Goal: Task Accomplishment & Management: Use online tool/utility

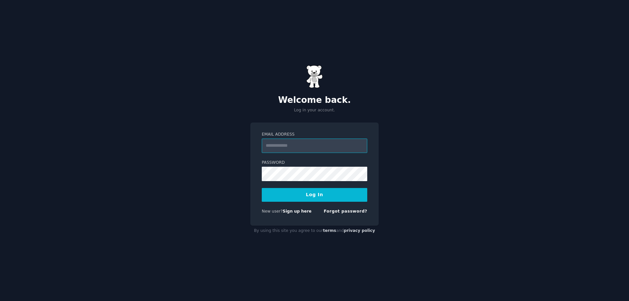
click at [296, 148] on input "Email Address" at bounding box center [314, 146] width 105 height 14
click at [303, 150] on input "Email Address" at bounding box center [314, 146] width 105 height 14
type input "**********"
click at [296, 191] on button "Log In" at bounding box center [314, 195] width 105 height 14
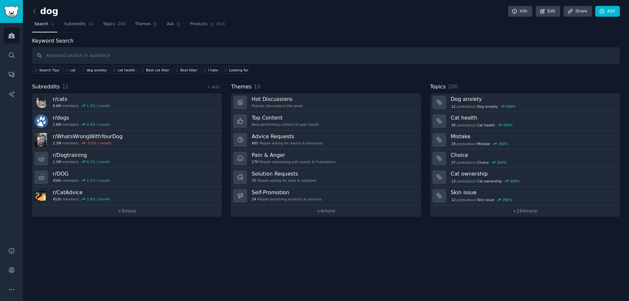
click at [74, 27] on span "Subreddits" at bounding box center [75, 24] width 22 height 6
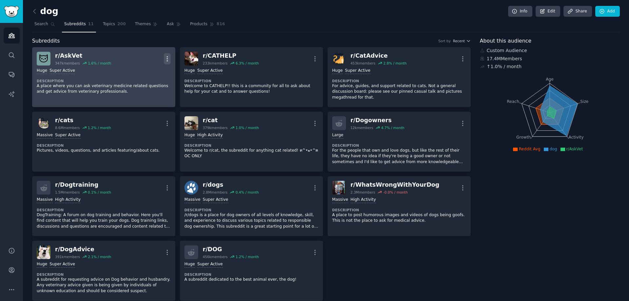
click at [166, 60] on icon "button" at bounding box center [167, 58] width 7 height 7
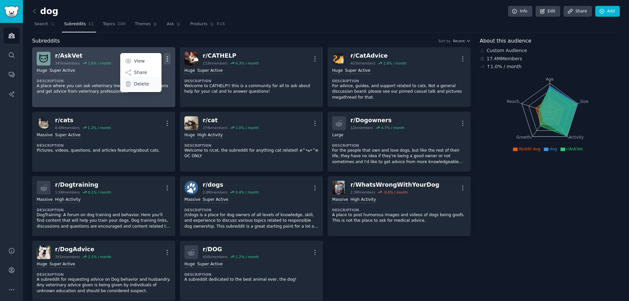
click at [153, 82] on div "Delete" at bounding box center [140, 84] width 39 height 14
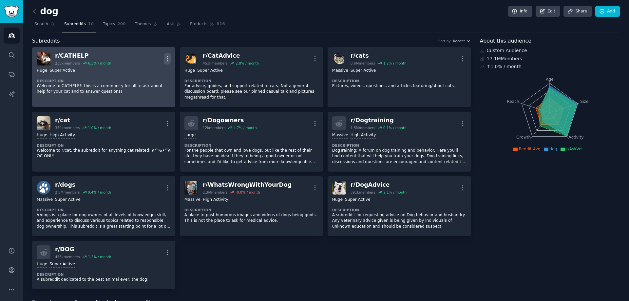
click at [166, 58] on icon "button" at bounding box center [167, 58] width 7 height 7
click at [152, 84] on div "Delete" at bounding box center [140, 84] width 39 height 14
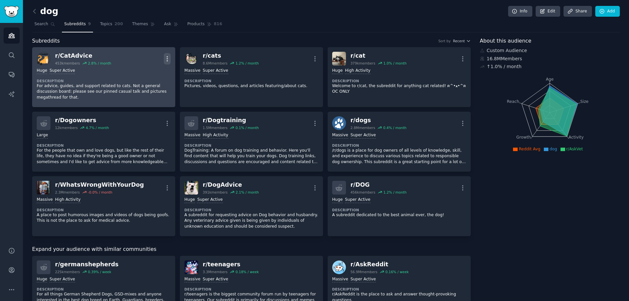
click at [166, 56] on icon "button" at bounding box center [167, 58] width 7 height 7
click at [147, 82] on div "Delete" at bounding box center [140, 84] width 39 height 14
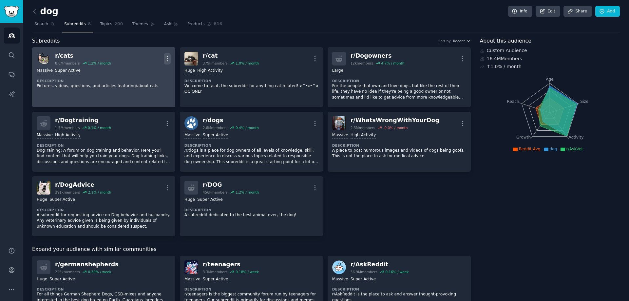
click at [164, 60] on icon "button" at bounding box center [167, 58] width 7 height 7
click at [147, 83] on p "Delete" at bounding box center [141, 84] width 15 height 7
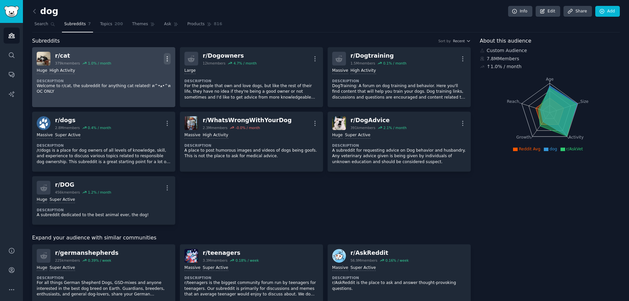
click at [167, 61] on icon "button" at bounding box center [167, 58] width 7 height 7
click at [140, 83] on p "Delete" at bounding box center [141, 84] width 15 height 7
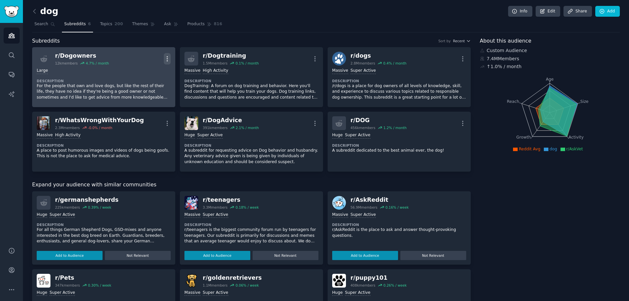
click at [167, 59] on icon "button" at bounding box center [167, 58] width 1 height 5
click at [143, 85] on p "Delete" at bounding box center [141, 84] width 15 height 7
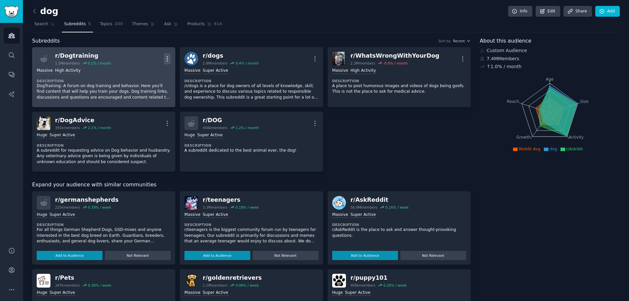
click at [164, 60] on icon "button" at bounding box center [167, 58] width 7 height 7
click at [145, 82] on p "Delete" at bounding box center [141, 84] width 15 height 7
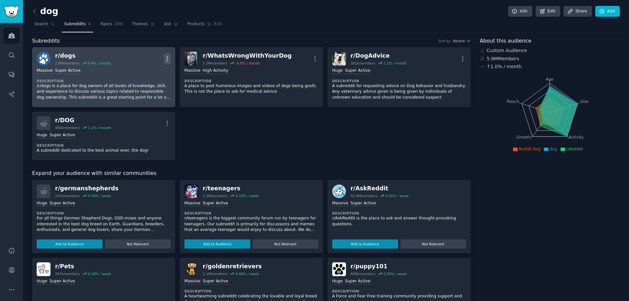
click at [167, 60] on icon "button" at bounding box center [167, 58] width 7 height 7
click at [151, 83] on div "Delete" at bounding box center [140, 84] width 39 height 14
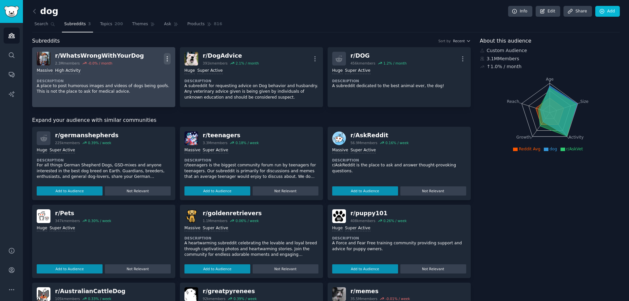
click at [166, 59] on icon "button" at bounding box center [167, 58] width 7 height 7
click at [147, 84] on div "Delete" at bounding box center [140, 84] width 39 height 14
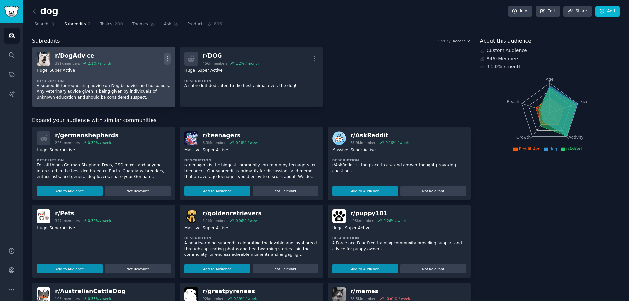
click at [166, 60] on icon "button" at bounding box center [167, 58] width 7 height 7
click at [147, 84] on div "Delete" at bounding box center [140, 84] width 39 height 14
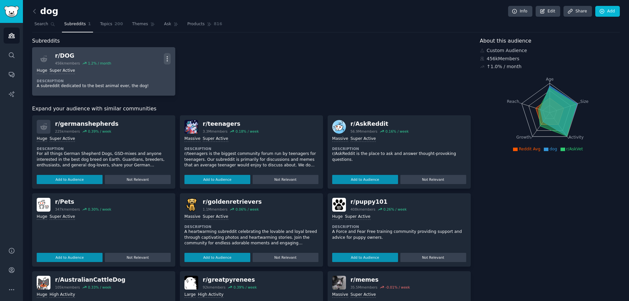
click at [167, 59] on icon "button" at bounding box center [167, 58] width 1 height 5
click at [147, 83] on p "Delete" at bounding box center [141, 84] width 15 height 7
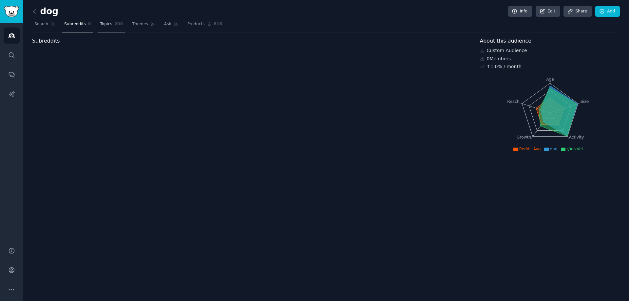
click at [109, 30] on link "Topics 200" at bounding box center [112, 25] width 28 height 13
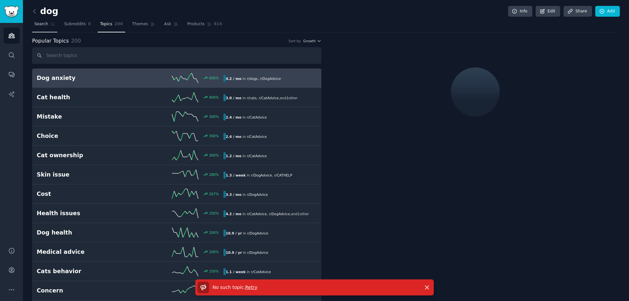
click at [38, 23] on span "Search" at bounding box center [41, 24] width 14 height 6
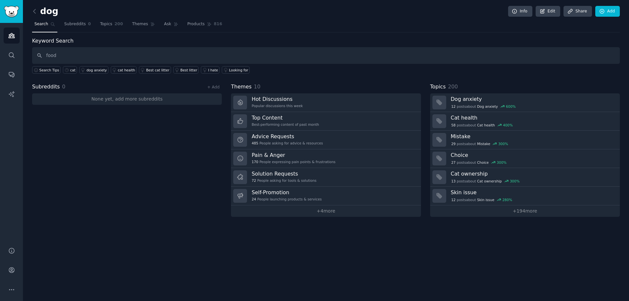
type input "food"
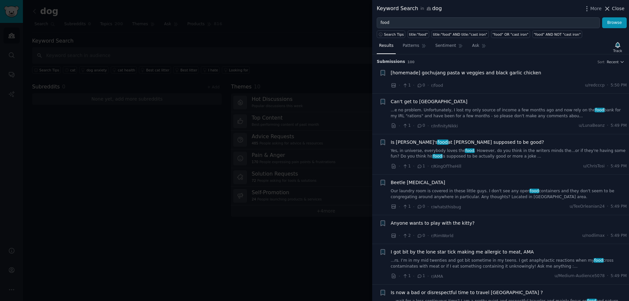
click at [609, 9] on icon at bounding box center [607, 9] width 4 height 4
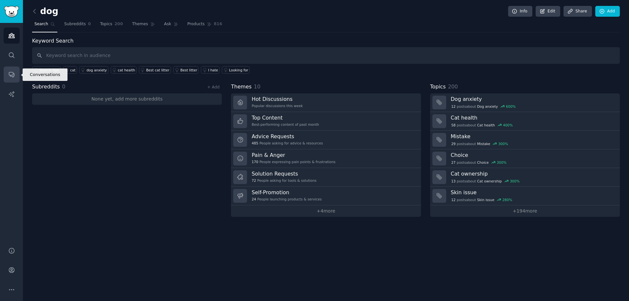
click at [12, 75] on icon "Sidebar" at bounding box center [11, 74] width 7 height 7
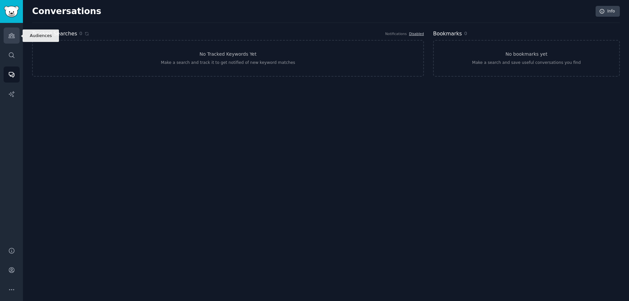
click at [10, 41] on link "Audiences" at bounding box center [12, 36] width 16 height 16
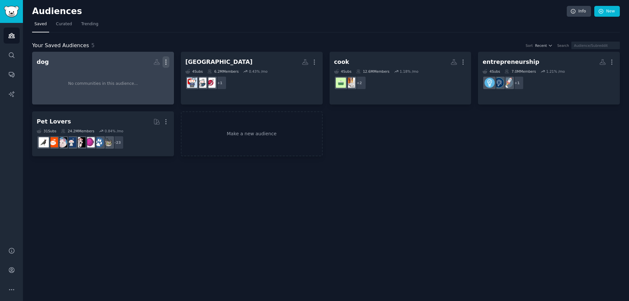
click at [167, 63] on icon "button" at bounding box center [165, 62] width 7 height 7
click at [152, 76] on p "Delete" at bounding box center [147, 75] width 15 height 7
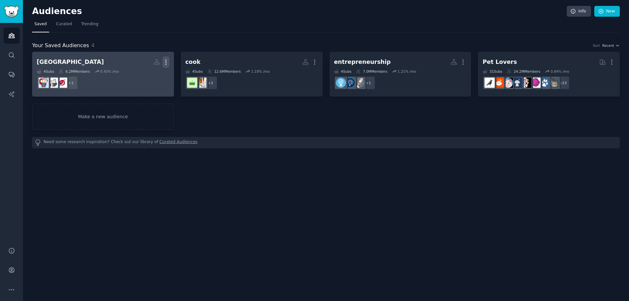
click at [165, 63] on icon "button" at bounding box center [165, 62] width 7 height 7
click at [150, 76] on p "Delete" at bounding box center [147, 75] width 15 height 7
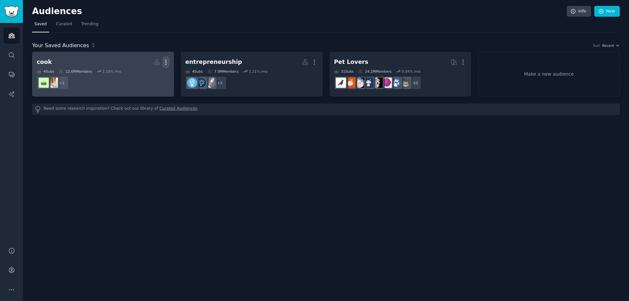
click at [165, 63] on icon "button" at bounding box center [165, 62] width 7 height 7
click at [147, 75] on p "Delete" at bounding box center [147, 75] width 15 height 7
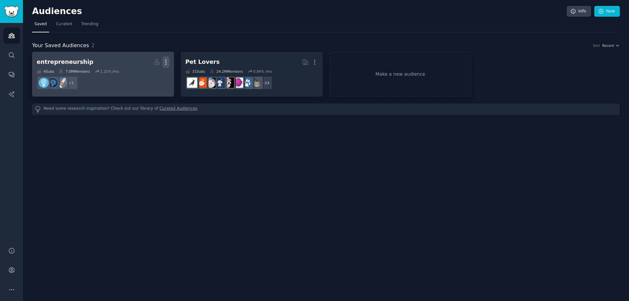
click at [165, 62] on icon "button" at bounding box center [165, 62] width 7 height 7
click at [144, 75] on p "Delete" at bounding box center [147, 75] width 15 height 7
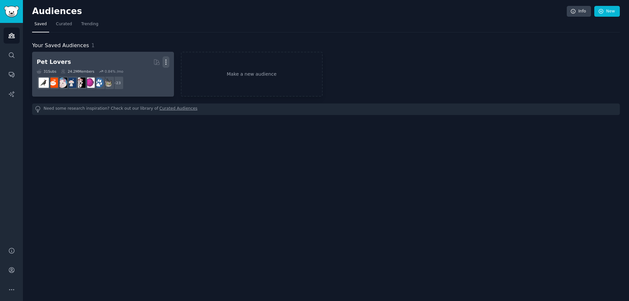
click at [166, 63] on icon "button" at bounding box center [165, 62] width 1 height 5
click at [143, 76] on p "Delete" at bounding box center [147, 75] width 15 height 7
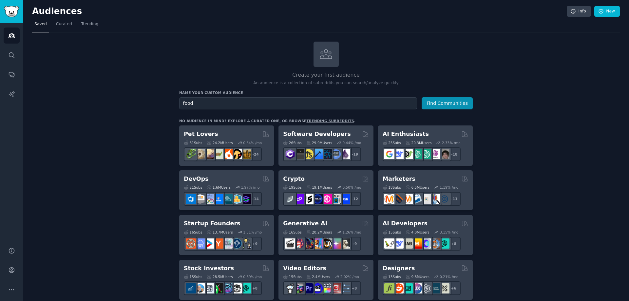
type input "food"
click at [421, 97] on button "Find Communities" at bounding box center [446, 103] width 51 height 12
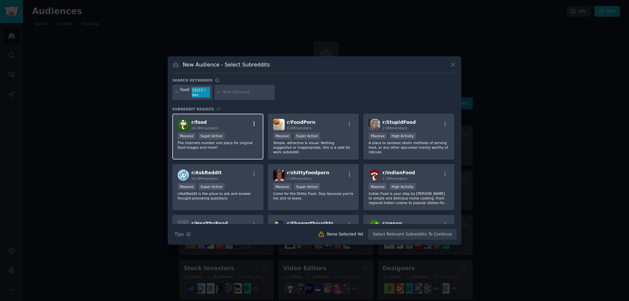
click at [251, 123] on icon "button" at bounding box center [254, 124] width 6 height 6
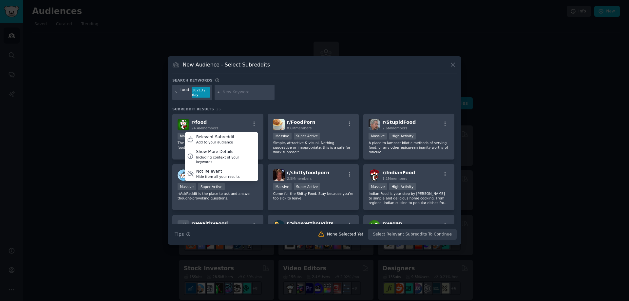
click at [285, 101] on div "food 10213 / day" at bounding box center [314, 93] width 284 height 17
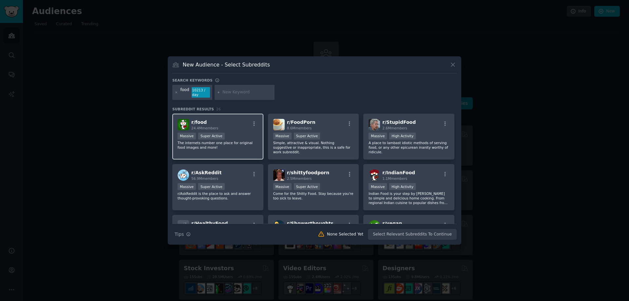
click at [225, 129] on div "r/ food 24.4M members" at bounding box center [217, 124] width 81 height 11
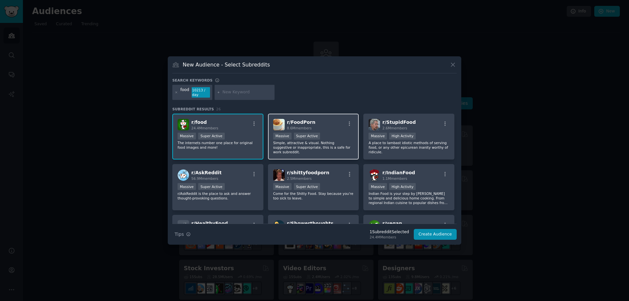
click at [319, 144] on p "Simple, attractive & visual. Nothing suggestive or inappropriate, this is a saf…" at bounding box center [313, 147] width 81 height 14
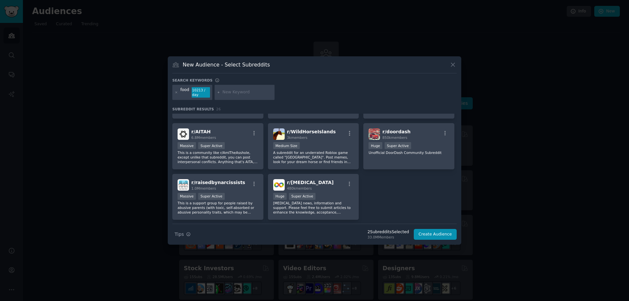
scroll to position [354, 0]
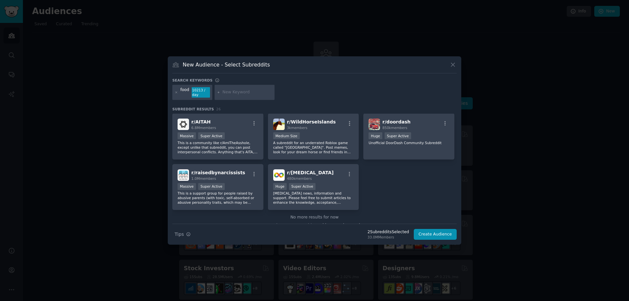
click at [223, 93] on input "text" at bounding box center [247, 92] width 50 height 6
type input "recipe"
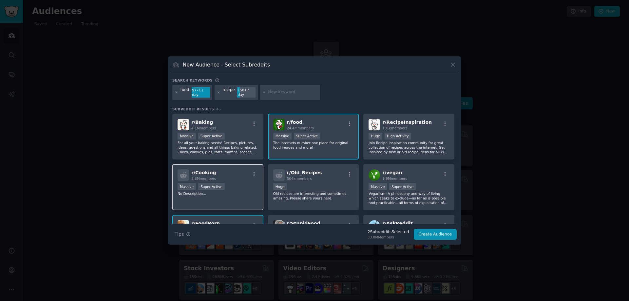
click at [244, 180] on div "r/ Cooking 5.8M members Massive Super Active No Description..." at bounding box center [217, 187] width 91 height 46
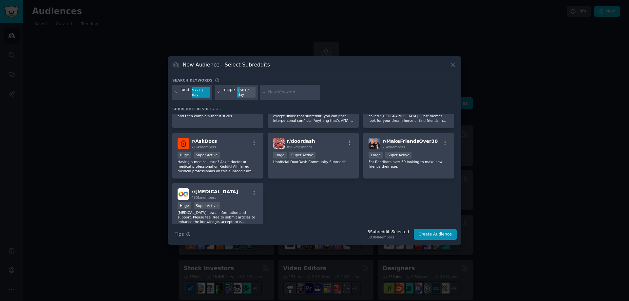
scroll to position [699, 0]
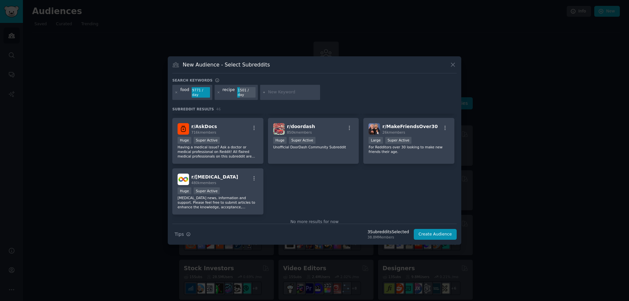
click at [273, 90] on input "text" at bounding box center [293, 92] width 50 height 6
type input "[GEOGRAPHIC_DATA]"
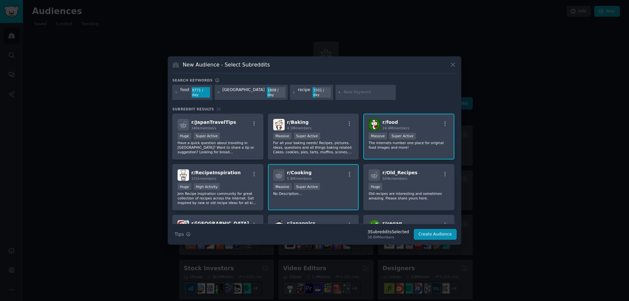
scroll to position [55, 0]
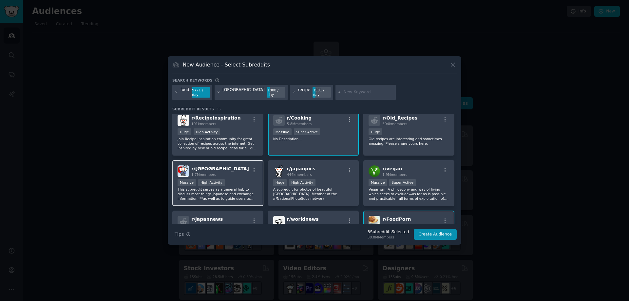
click at [231, 181] on div "Massive High Activity" at bounding box center [217, 183] width 81 height 8
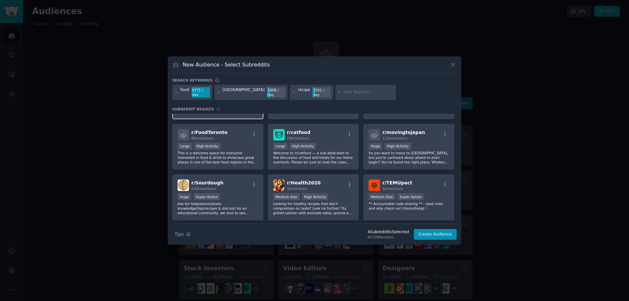
scroll to position [502, 0]
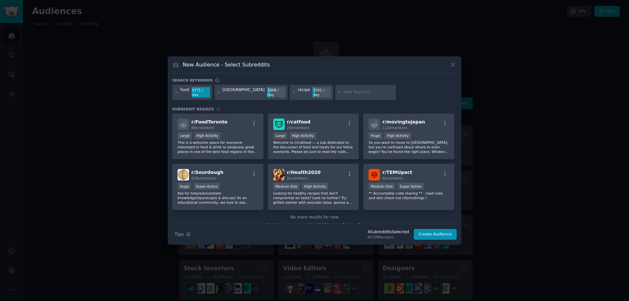
click at [343, 94] on input "text" at bounding box center [368, 92] width 50 height 6
type input "[GEOGRAPHIC_DATA]"
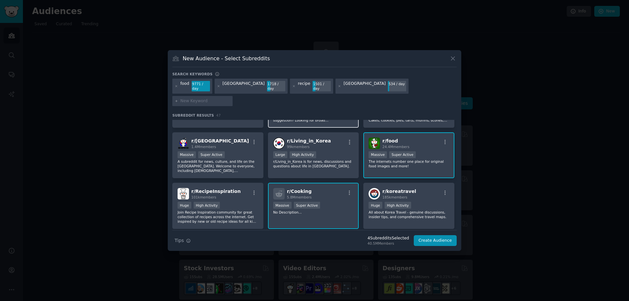
scroll to position [55, 0]
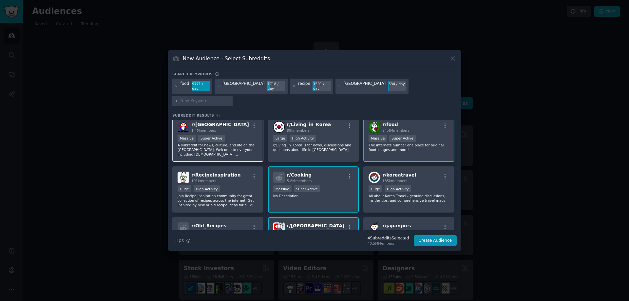
click at [226, 143] on p "A subreddit for news, culture, and life on the [GEOGRAPHIC_DATA]. Welcome to ev…" at bounding box center [217, 150] width 81 height 14
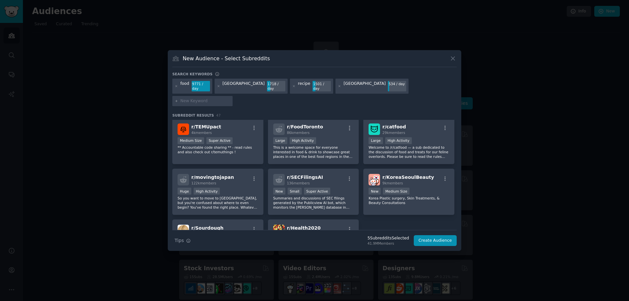
scroll to position [709, 0]
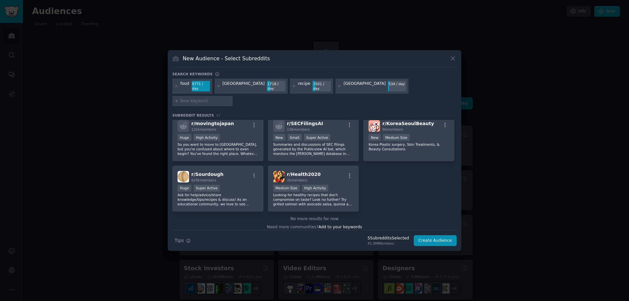
click at [230, 98] on input "text" at bounding box center [205, 101] width 50 height 6
type input "cook"
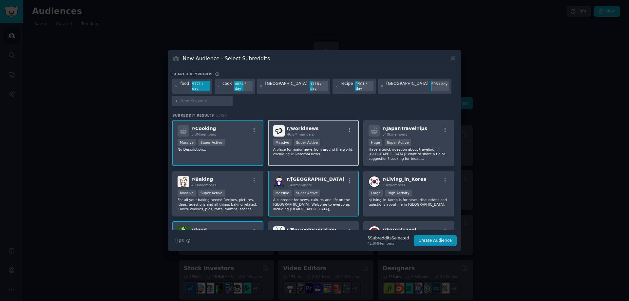
scroll to position [55, 0]
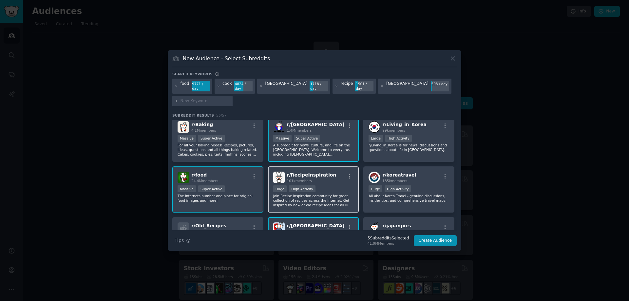
click at [339, 185] on div "Huge High Activity" at bounding box center [313, 189] width 81 height 8
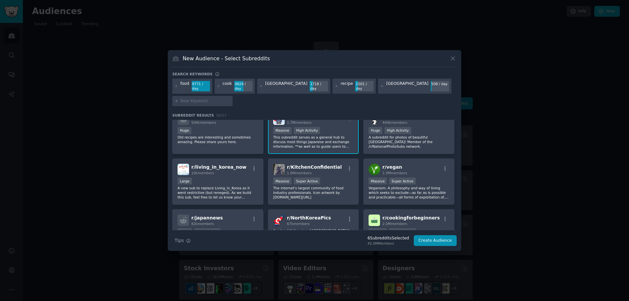
scroll to position [218, 0]
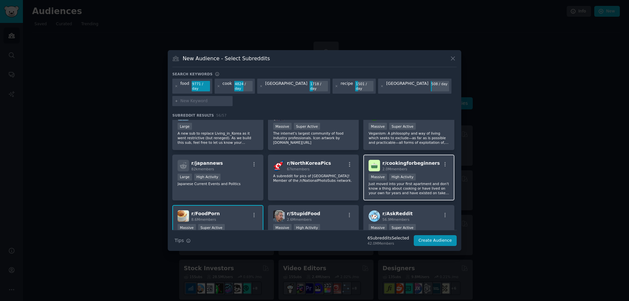
click at [409, 181] on p "Just moved into your first apartment and don't know a thing about cooking or ha…" at bounding box center [408, 188] width 81 height 14
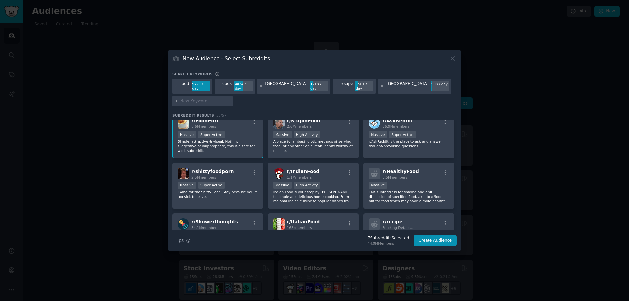
scroll to position [327, 0]
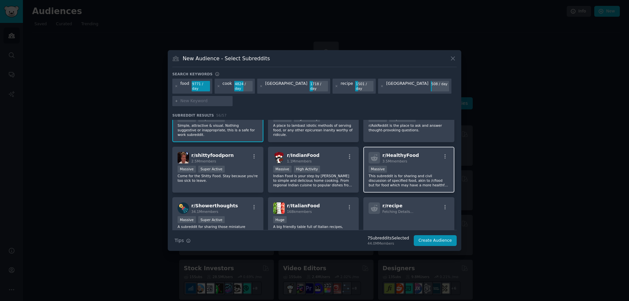
click at [395, 174] on p "This subreddit is for sharing and civil discussion of specified food, akin to /…" at bounding box center [408, 181] width 81 height 14
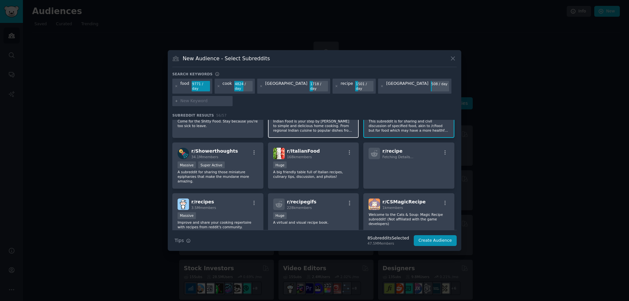
scroll to position [436, 0]
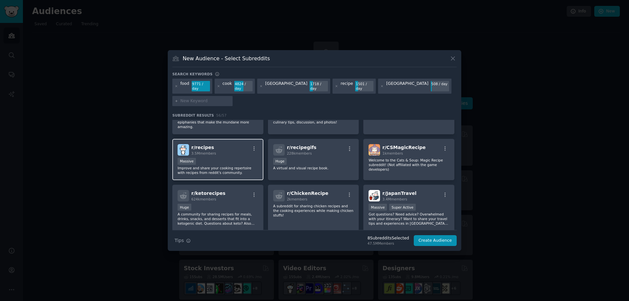
click at [232, 166] on p "Improve and share your cooking repertoire with recipes from reddit's community." at bounding box center [217, 170] width 81 height 9
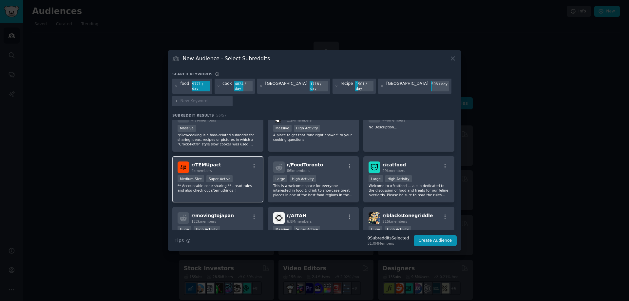
scroll to position [819, 0]
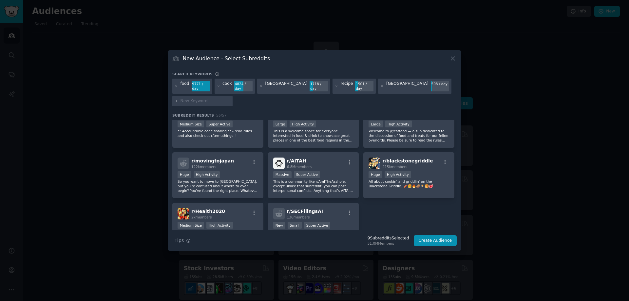
click at [230, 98] on input "text" at bounding box center [205, 101] width 50 height 6
click at [434, 235] on button "Create Audience" at bounding box center [435, 240] width 43 height 11
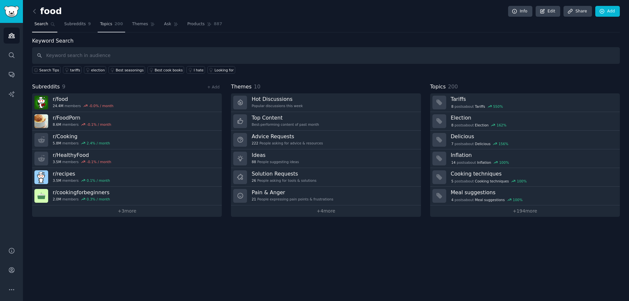
click at [115, 25] on span "200" at bounding box center [119, 24] width 9 height 6
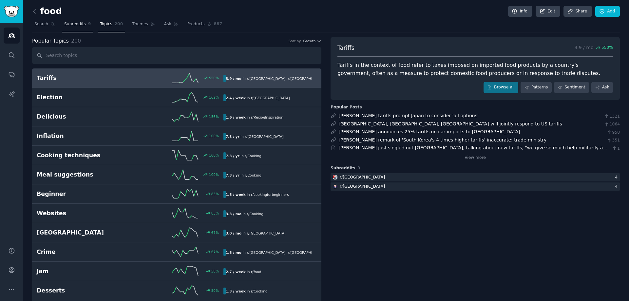
click at [79, 25] on span "Subreddits" at bounding box center [75, 24] width 22 height 6
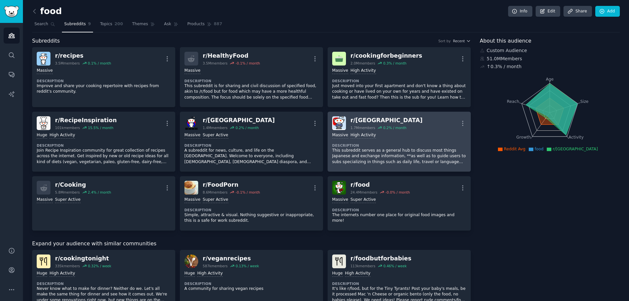
click at [366, 159] on p "This subreddit serves as a general hub to discuss most things Japanese and exch…" at bounding box center [399, 156] width 134 height 17
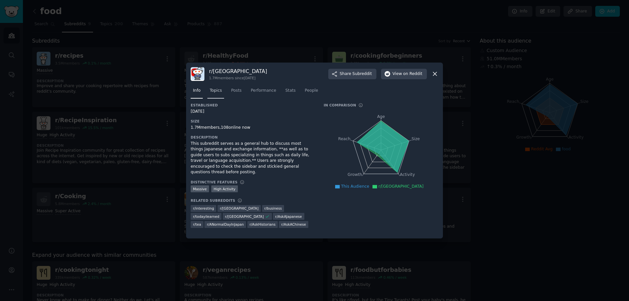
click at [214, 91] on span "Topics" at bounding box center [216, 91] width 12 height 6
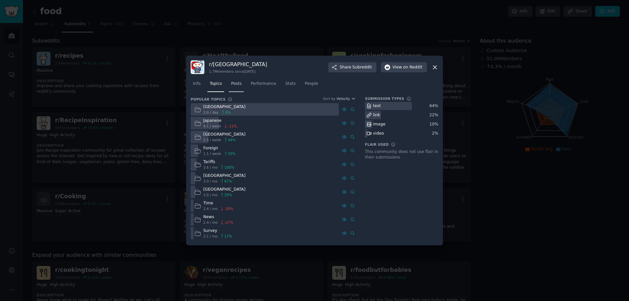
click at [234, 84] on span "Posts" at bounding box center [236, 84] width 10 height 6
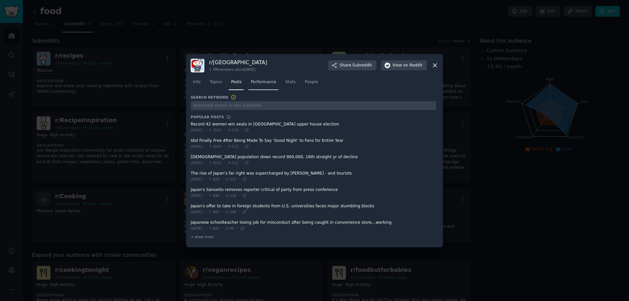
click at [260, 85] on link "Performance" at bounding box center [263, 83] width 30 height 13
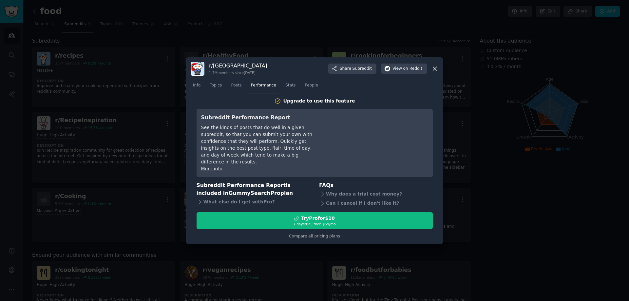
click at [433, 72] on icon at bounding box center [434, 68] width 7 height 7
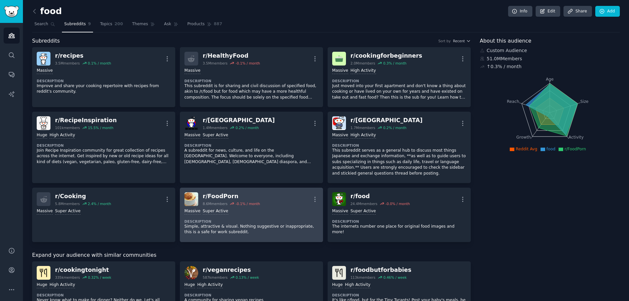
click at [207, 219] on dt "Description" at bounding box center [251, 221] width 134 height 5
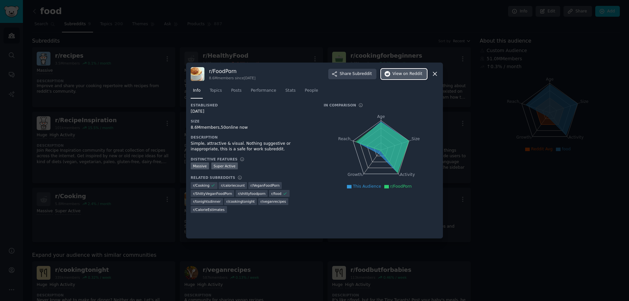
click at [390, 76] on icon "button" at bounding box center [387, 74] width 6 height 6
click at [435, 71] on icon at bounding box center [434, 73] width 7 height 7
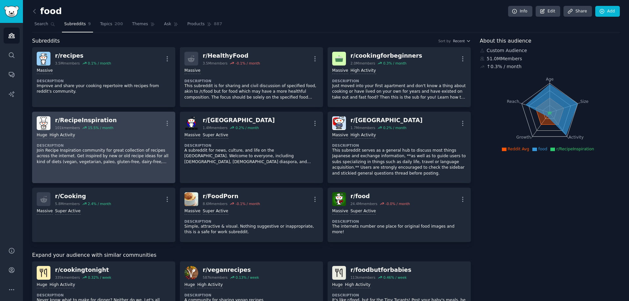
click at [133, 152] on p "Join Recipe Inspiration community for great collection of recipes across the in…" at bounding box center [104, 156] width 134 height 17
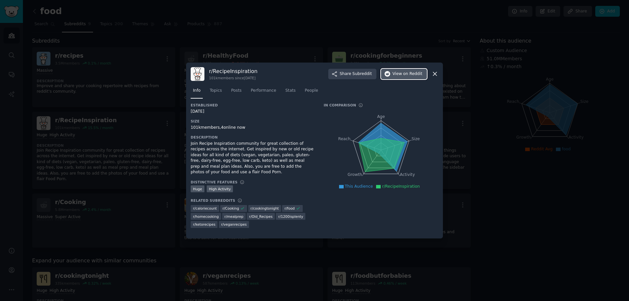
click at [422, 73] on button "View on Reddit" at bounding box center [404, 74] width 46 height 10
click at [435, 74] on icon at bounding box center [434, 73] width 7 height 7
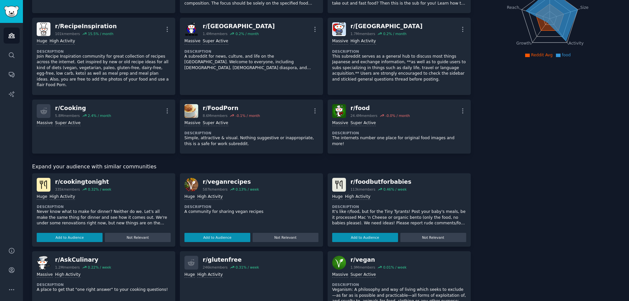
scroll to position [109, 0]
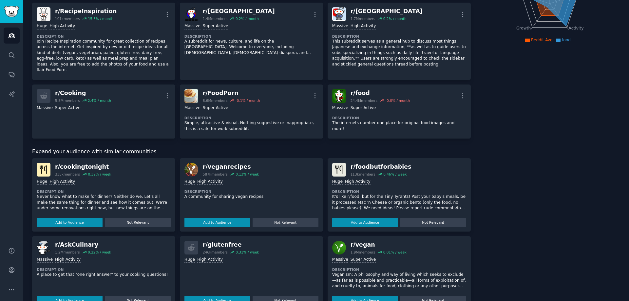
click at [125, 199] on p "Never know what to make for dinner? Neither do we. Let's all make the same thin…" at bounding box center [104, 202] width 134 height 17
click at [121, 170] on div "r/ cookingtonight 335k members 0.32 % / week" at bounding box center [104, 170] width 134 height 14
click at [69, 163] on div "r/ cookingtonight" at bounding box center [83, 167] width 56 height 8
click at [93, 203] on p "Never know what to make for dinner? Neither do we. Let's all make the same thin…" at bounding box center [104, 205] width 134 height 23
click at [91, 221] on button "Add to Audience" at bounding box center [70, 225] width 66 height 9
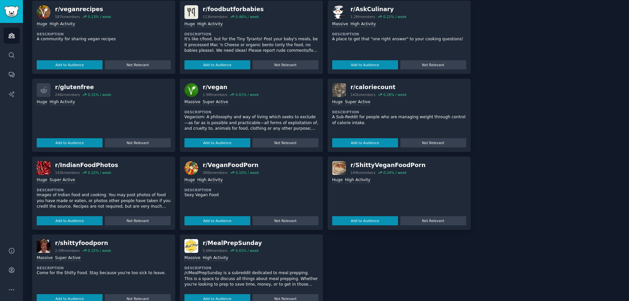
scroll to position [347, 0]
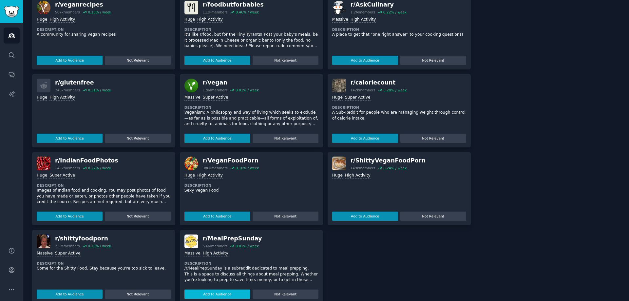
click at [203, 289] on button "Add to Audience" at bounding box center [217, 293] width 66 height 9
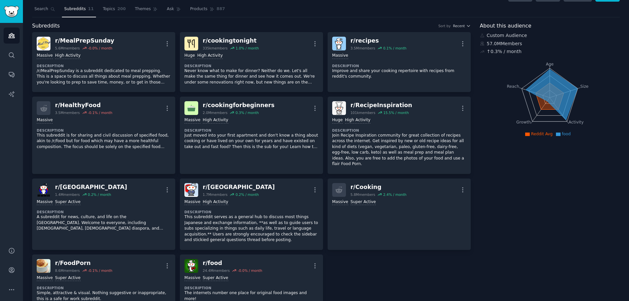
scroll to position [0, 0]
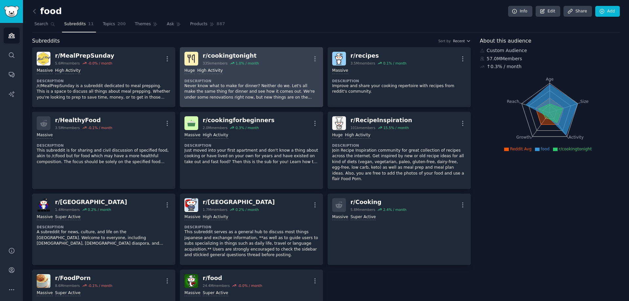
click at [299, 90] on p "Never know what to make for dinner? Neither do we. Let's all make the same thin…" at bounding box center [251, 91] width 134 height 17
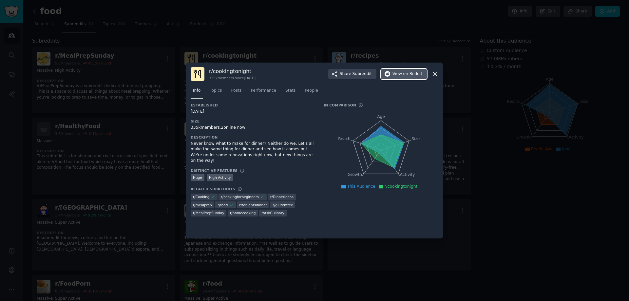
click at [404, 71] on span "on Reddit" at bounding box center [412, 74] width 19 height 6
click at [122, 125] on div at bounding box center [314, 150] width 629 height 301
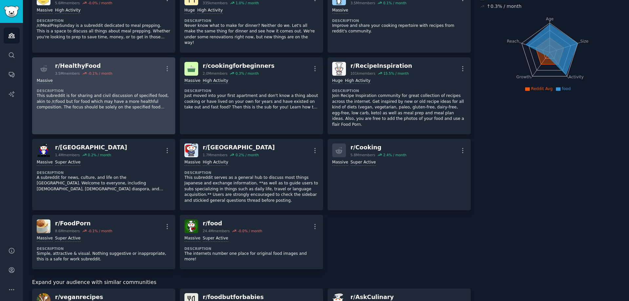
scroll to position [109, 0]
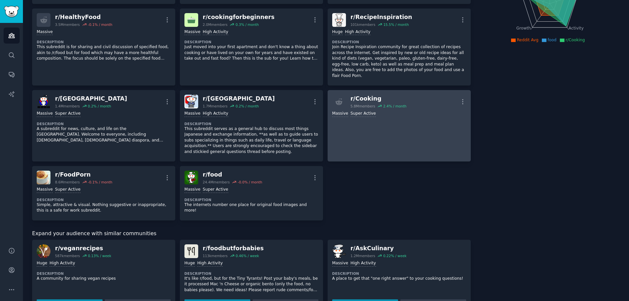
click at [341, 120] on link "r/ Cooking 5.8M members 2.4 % / month More Massive Super Active" at bounding box center [398, 125] width 143 height 71
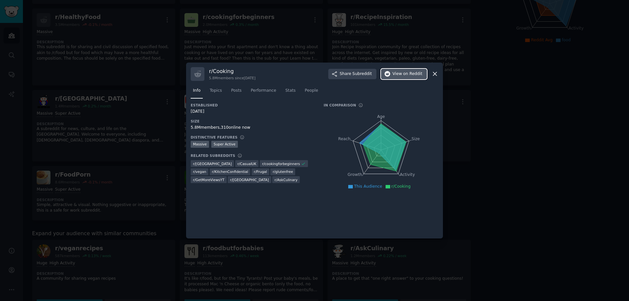
click at [398, 77] on span "View on Reddit" at bounding box center [407, 74] width 30 height 6
click at [141, 110] on div at bounding box center [314, 150] width 629 height 301
